Goal: Task Accomplishment & Management: Use online tool/utility

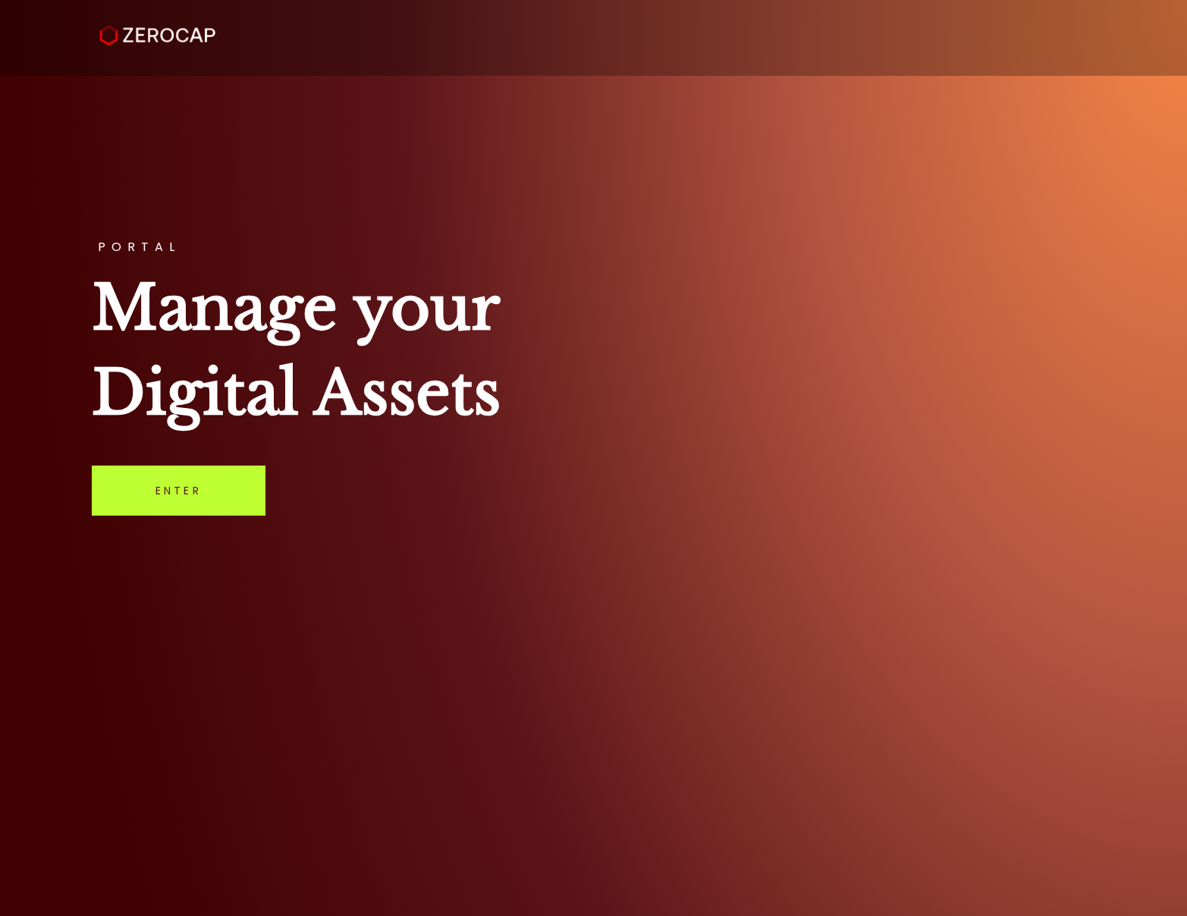
click at [208, 477] on link "Enter" at bounding box center [179, 491] width 174 height 50
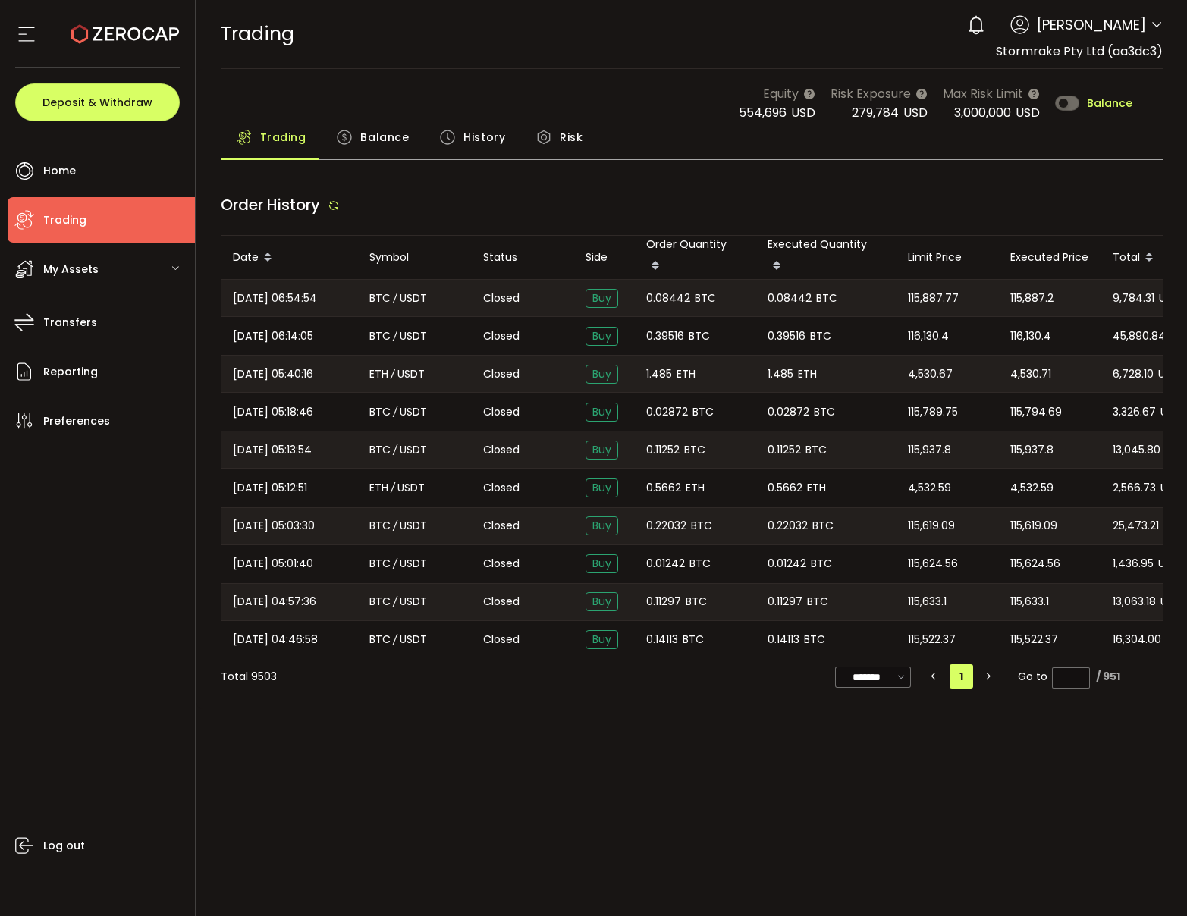
click at [372, 143] on span "Balance" at bounding box center [384, 137] width 49 height 30
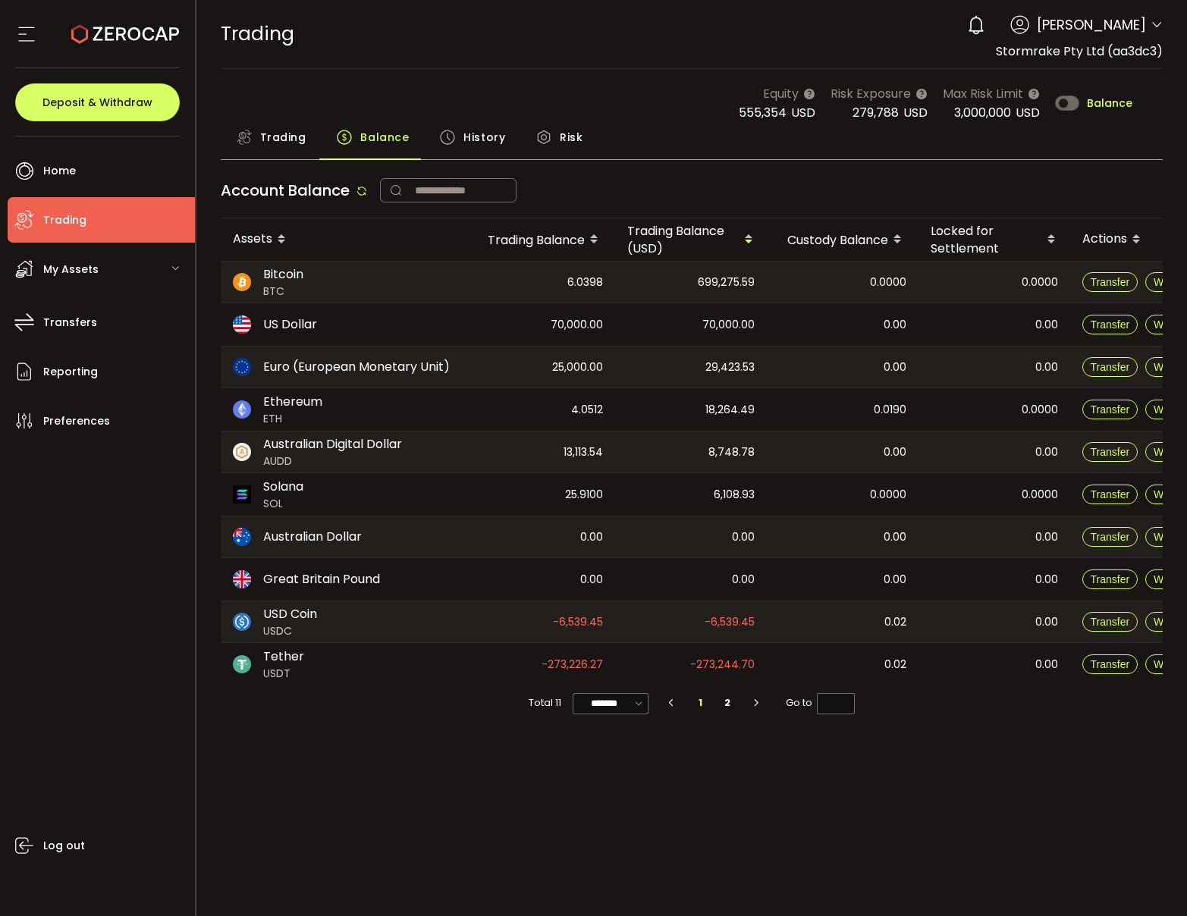
click at [289, 148] on span "Trading" at bounding box center [283, 137] width 46 height 30
